Goal: Task Accomplishment & Management: Manage account settings

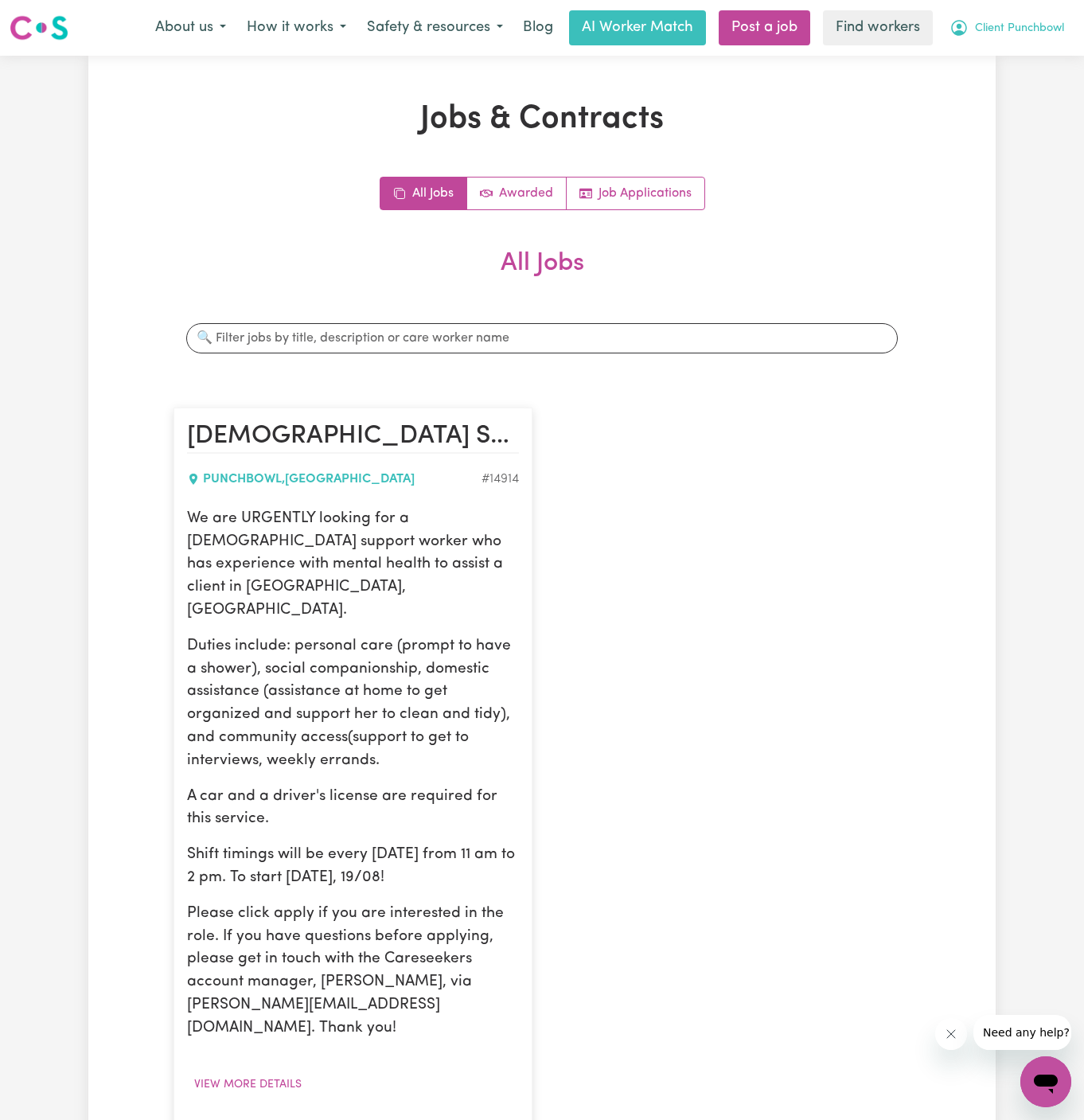
click at [1023, 11] on button "Client Punchbowl" at bounding box center [1007, 28] width 135 height 33
click at [832, 142] on div "Jobs & Contracts All Jobs Awarded Job Applications All Jobs Search jobs [DEMOGR…" at bounding box center [542, 664] width 756 height 1127
click at [636, 199] on link "Job Applications" at bounding box center [635, 194] width 138 height 32
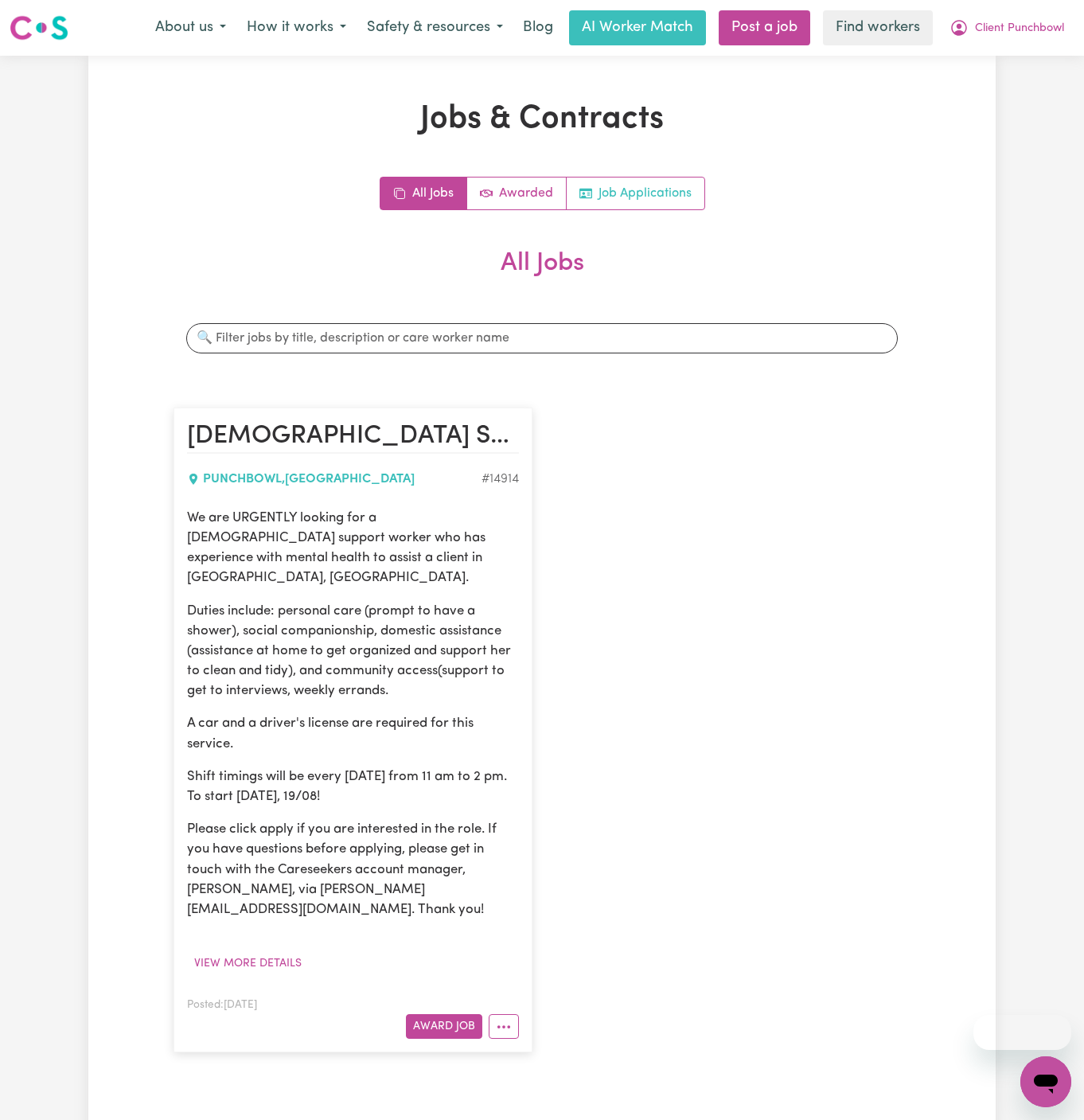
click at [620, 203] on link "Job Applications" at bounding box center [635, 194] width 138 height 32
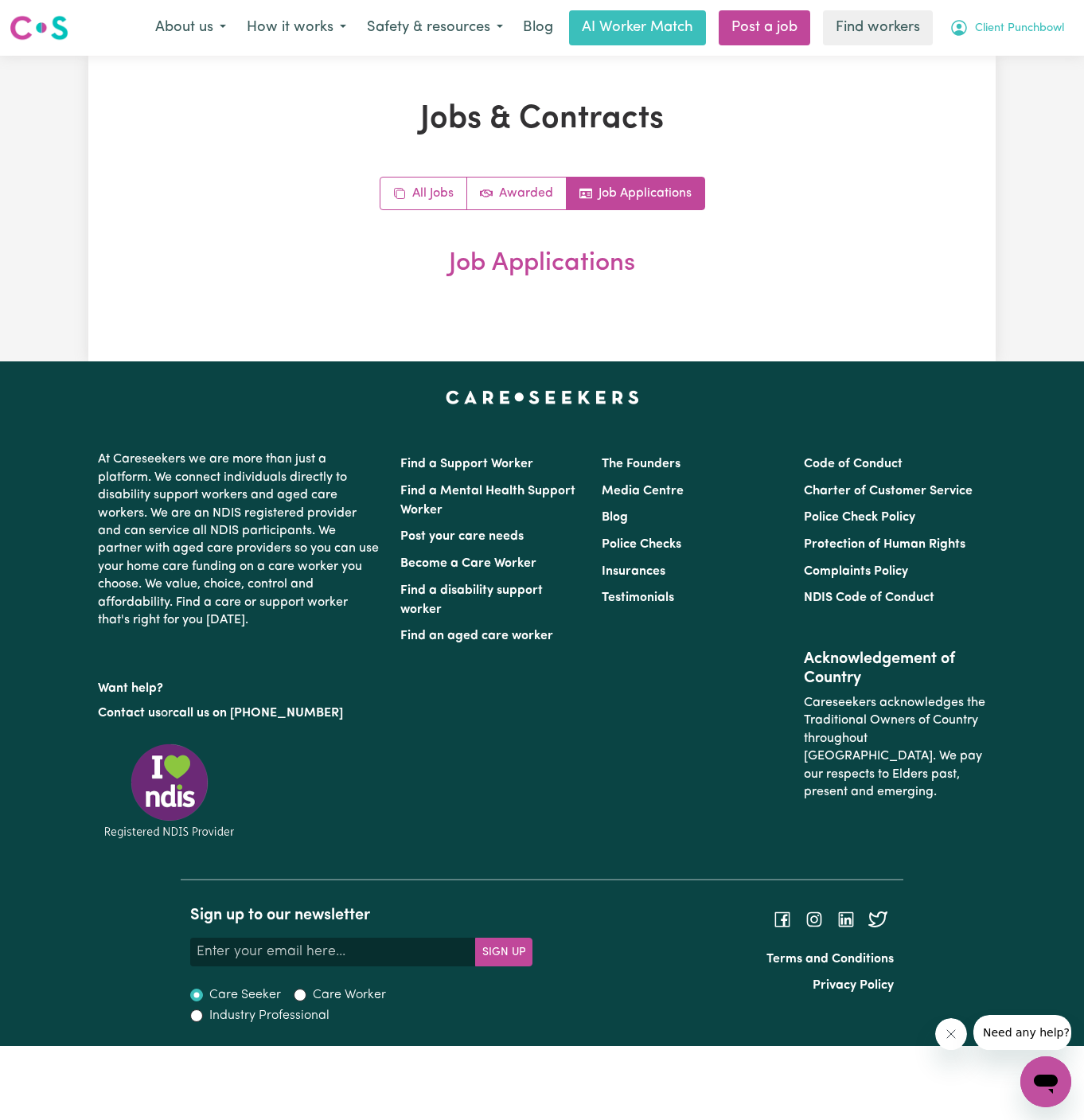
click at [1070, 34] on button "Client Punchbowl" at bounding box center [1007, 28] width 135 height 33
click at [1039, 85] on link "Logout" at bounding box center [1011, 92] width 126 height 30
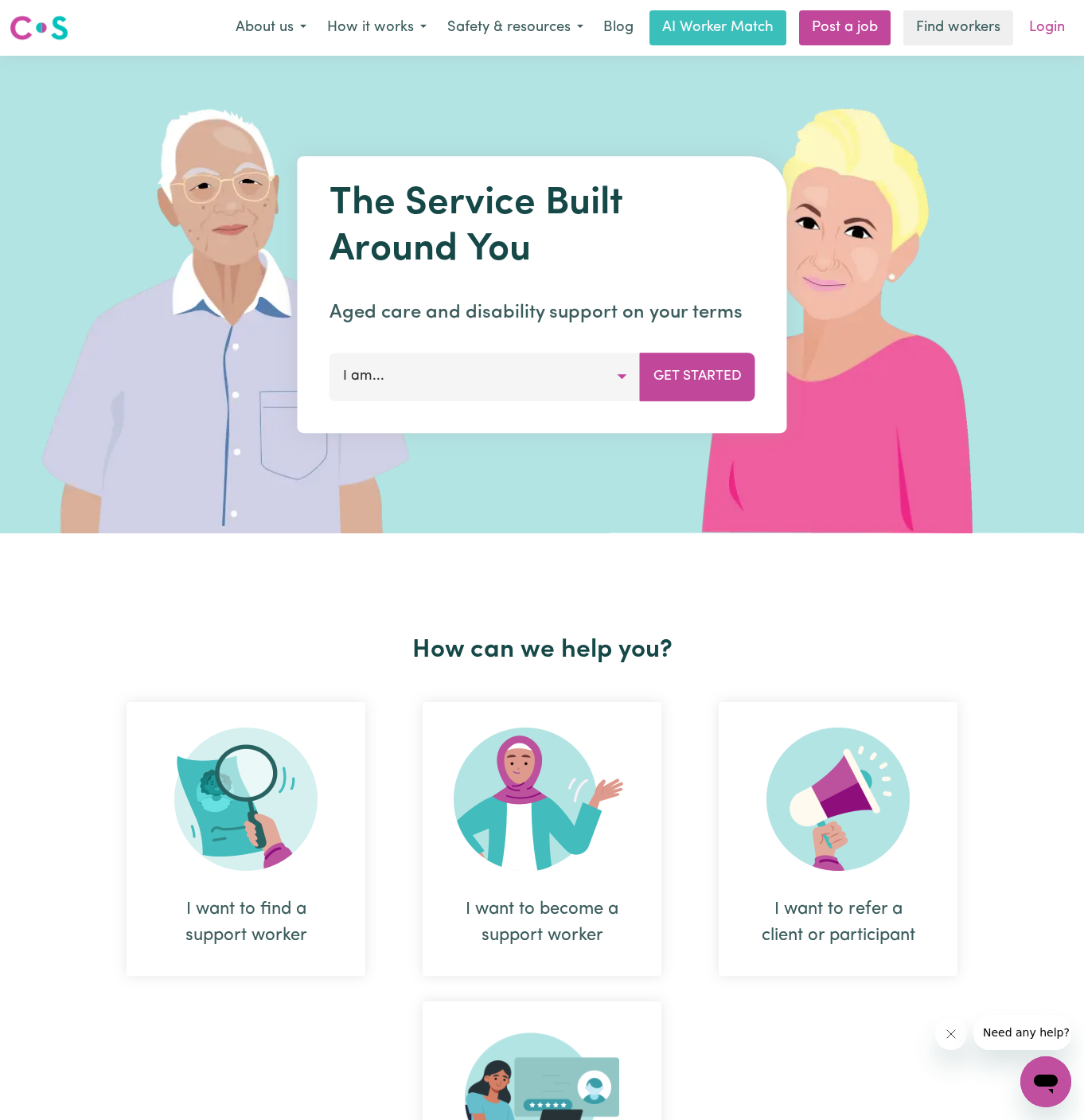
click at [1055, 16] on link "Login" at bounding box center [1047, 28] width 55 height 35
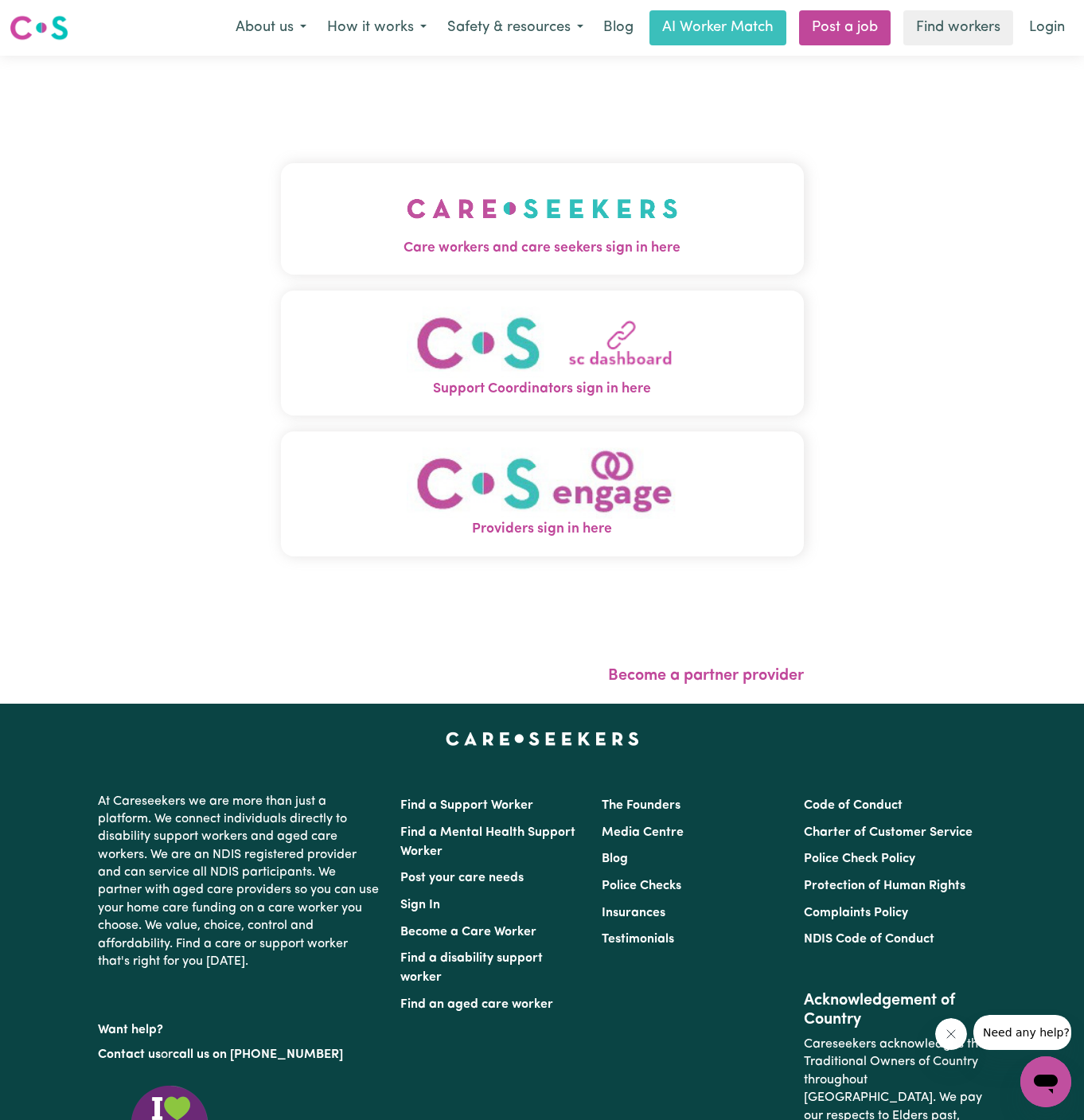
click at [621, 259] on button "Care workers and care seekers sign in here" at bounding box center [542, 219] width 522 height 112
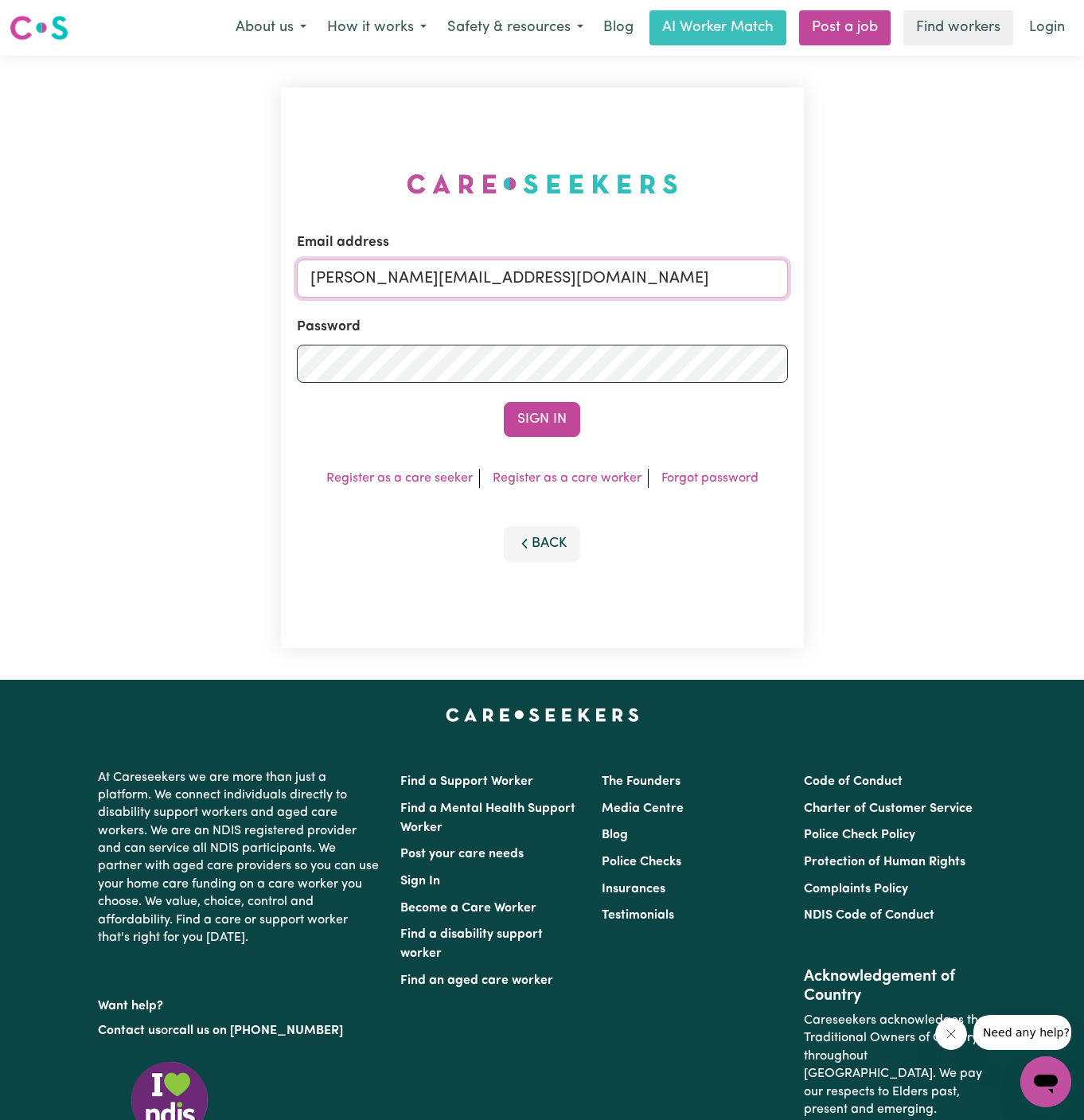
click at [539, 277] on input "dyan@careseekers.com.au" at bounding box center [542, 279] width 491 height 38
drag, startPoint x: 392, startPoint y: 280, endPoint x: 911, endPoint y: 300, distance: 519.4
click at [911, 300] on div "Email address superuser~JanusanBaltazarYS@careseekers.com.au Password Sign In R…" at bounding box center [542, 367] width 1084 height 624
type input "superuser~GilbertThomasVC@careseekers.com.au"
click at [568, 425] on button "Sign In" at bounding box center [542, 419] width 76 height 35
